Goal: Information Seeking & Learning: Learn about a topic

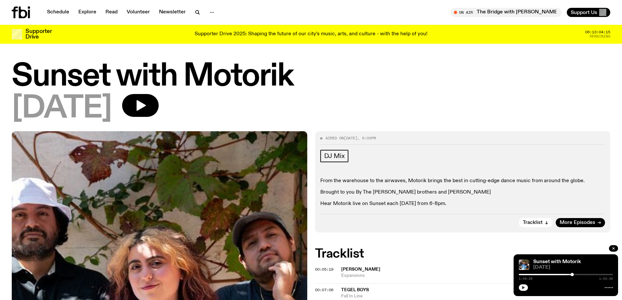
click at [524, 288] on icon "button" at bounding box center [523, 287] width 3 height 3
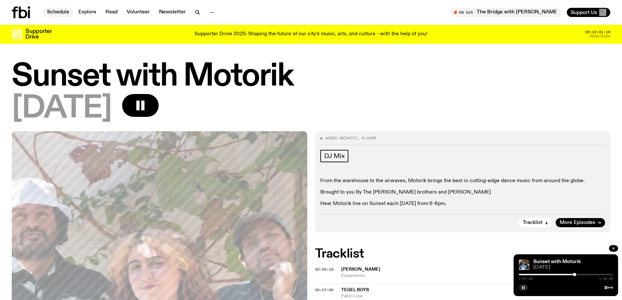
click at [58, 12] on link "Schedule" at bounding box center [58, 12] width 30 height 9
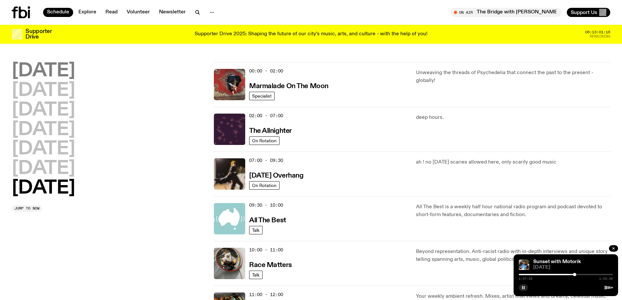
click at [61, 65] on h2 "[DATE]" at bounding box center [43, 71] width 63 height 18
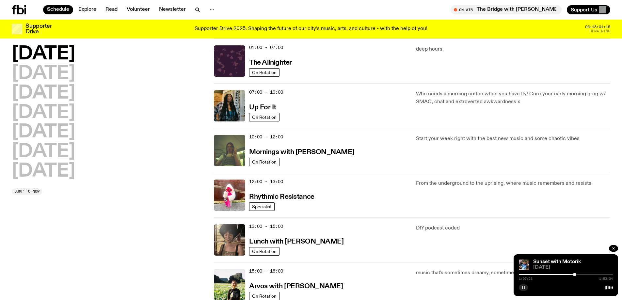
scroll to position [182, 0]
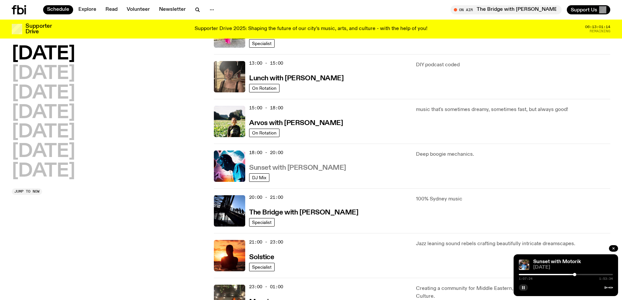
click at [290, 166] on h3 "Sunset with [PERSON_NAME]" at bounding box center [297, 168] width 97 height 7
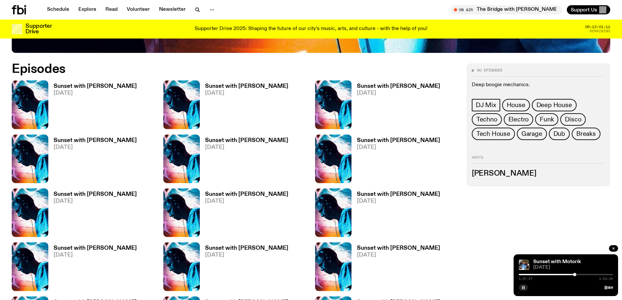
scroll to position [388, 0]
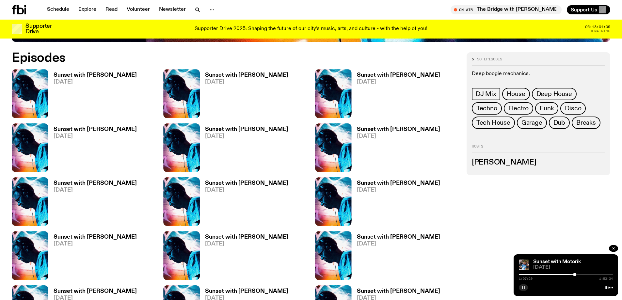
click at [105, 75] on h3 "Sunset with [PERSON_NAME]" at bounding box center [95, 76] width 83 height 6
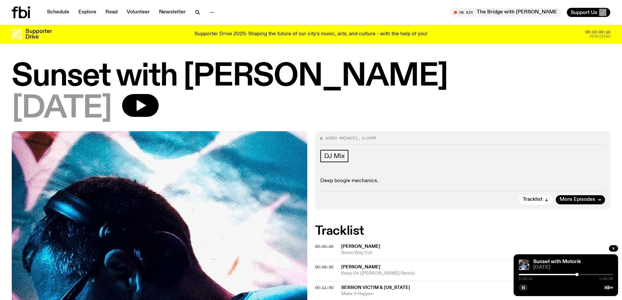
click at [578, 275] on div at bounding box center [577, 274] width 3 height 3
click at [580, 274] on div at bounding box center [579, 274] width 3 height 3
click at [584, 274] on div at bounding box center [582, 274] width 3 height 3
click at [586, 274] on div at bounding box center [585, 274] width 3 height 3
